Goal: Task Accomplishment & Management: Manage account settings

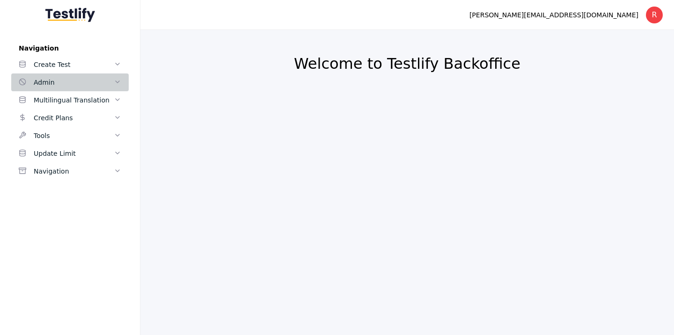
click at [97, 83] on div "Admin" at bounding box center [74, 82] width 80 height 11
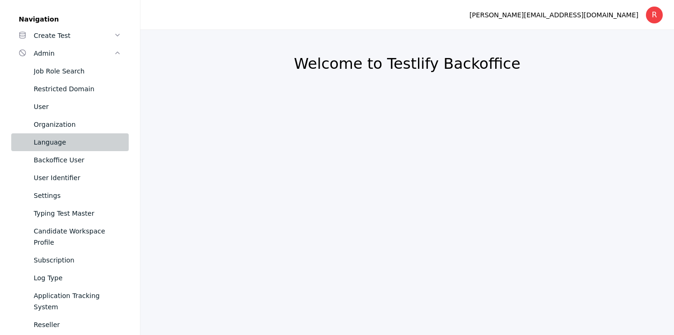
scroll to position [19, 0]
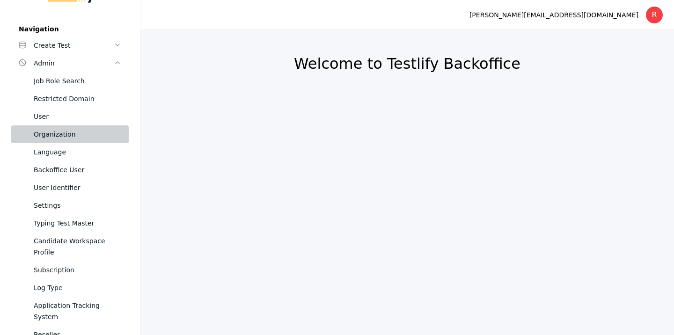
click at [60, 139] on div "Organization" at bounding box center [78, 134] width 88 height 11
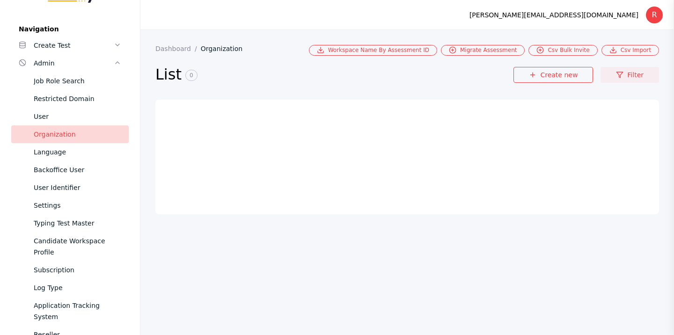
click at [639, 76] on link "Filter" at bounding box center [630, 75] width 59 height 16
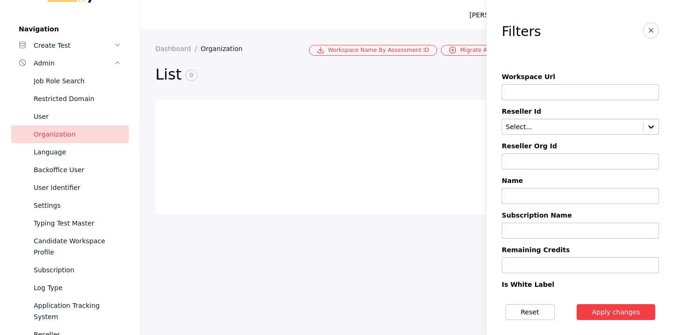
click at [553, 97] on input at bounding box center [580, 92] width 157 height 16
paste input "**********"
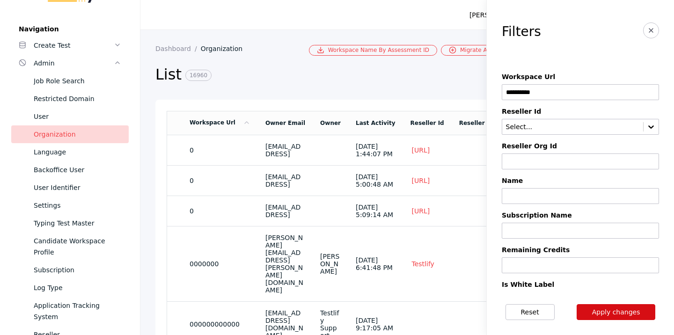
type input "**********"
click at [612, 315] on button "Apply changes" at bounding box center [616, 312] width 79 height 16
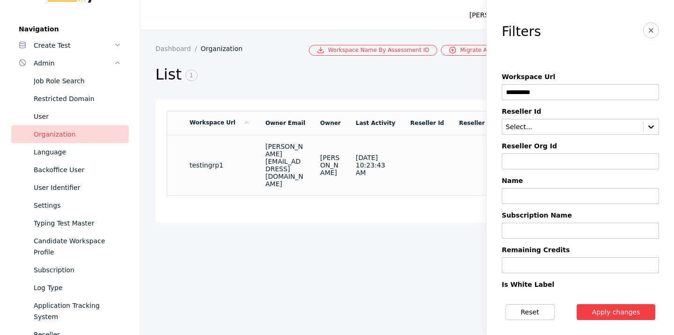
click at [416, 148] on td at bounding box center [427, 165] width 49 height 60
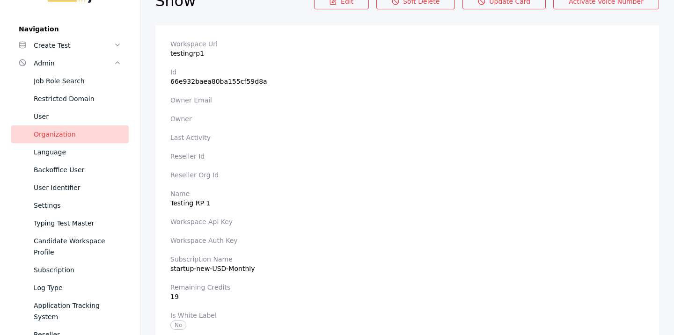
scroll to position [9, 0]
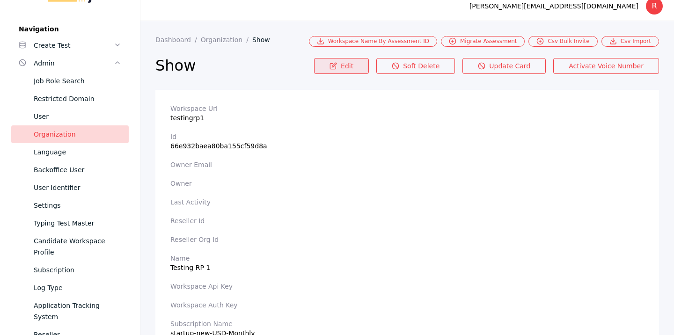
click at [360, 71] on link "Edit" at bounding box center [341, 66] width 55 height 16
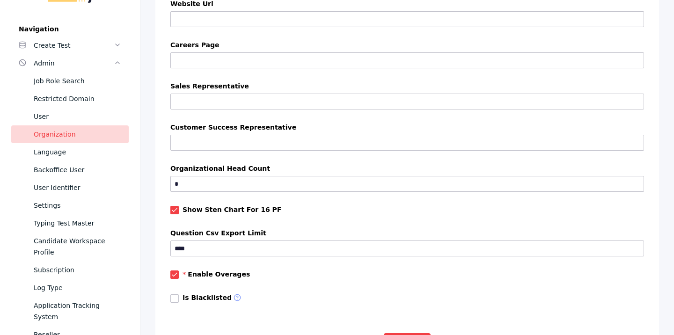
scroll to position [892, 0]
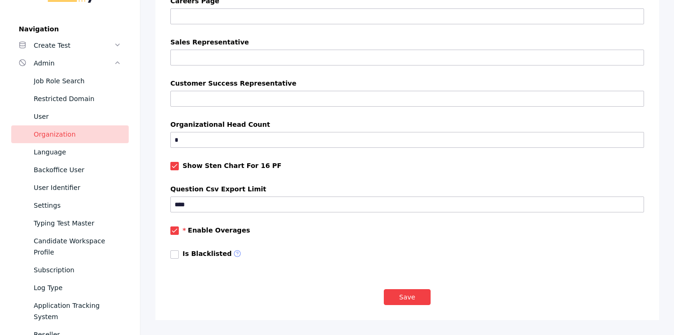
click at [178, 255] on link at bounding box center [174, 255] width 8 height 8
click at [399, 293] on button "Save" at bounding box center [407, 297] width 47 height 16
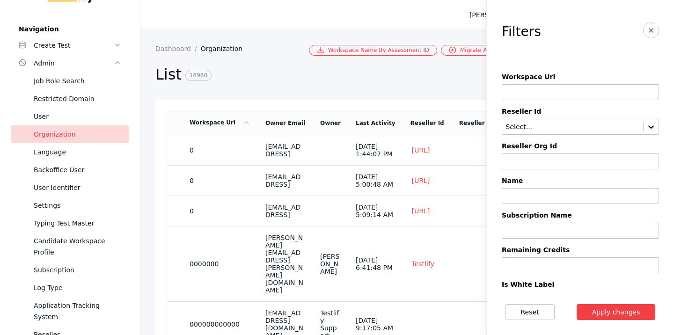
click at [530, 97] on input at bounding box center [580, 92] width 157 height 16
type input "**********"
click at [615, 315] on button "Apply changes" at bounding box center [616, 312] width 79 height 16
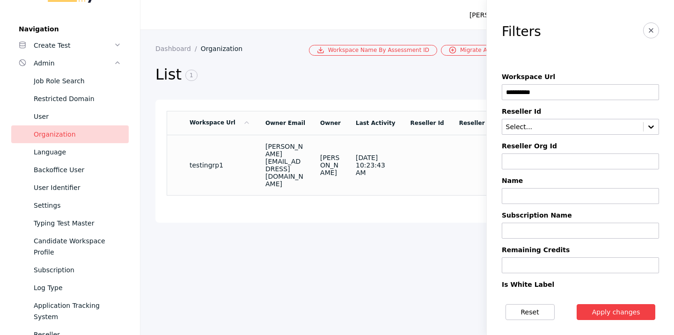
click at [361, 154] on section "[DATE] 10:23:43 AM" at bounding box center [376, 165] width 40 height 22
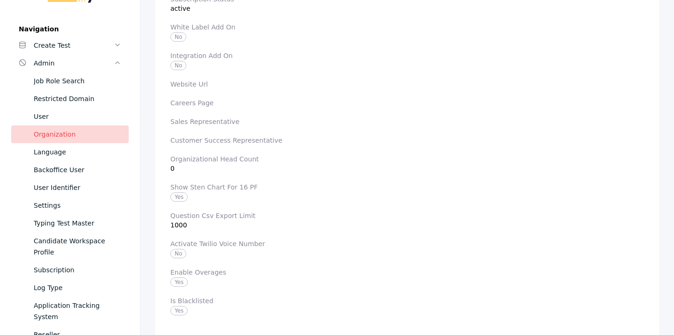
scroll to position [839, 0]
